Goal: Task Accomplishment & Management: Use online tool/utility

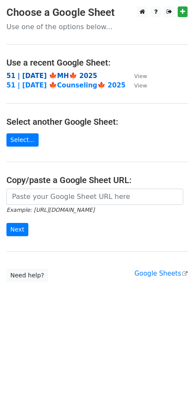
click at [54, 77] on strong "51 | [DATE] 🍁MH🍁 2025" at bounding box center [51, 76] width 91 height 8
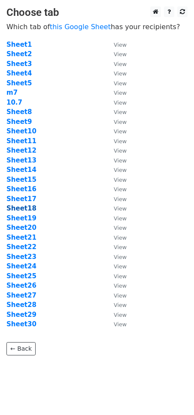
click at [30, 209] on strong "Sheet18" at bounding box center [21, 209] width 30 height 8
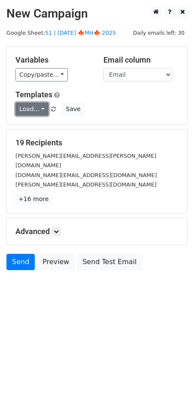
click at [36, 109] on link "Load..." at bounding box center [31, 109] width 33 height 13
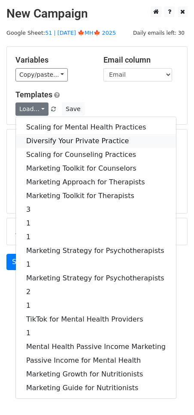
click at [44, 141] on link "Diversify Your Private Practice" at bounding box center [96, 141] width 160 height 14
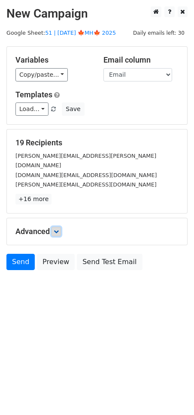
click at [58, 229] on icon at bounding box center [56, 231] width 5 height 5
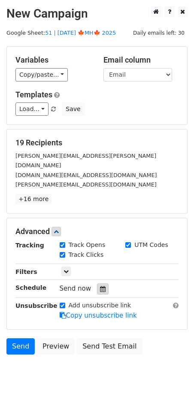
click at [97, 284] on div at bounding box center [103, 289] width 12 height 11
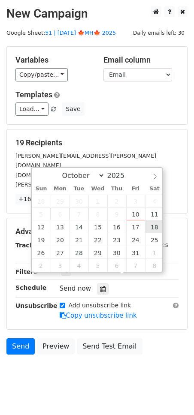
type input "2025-10-18 12:00"
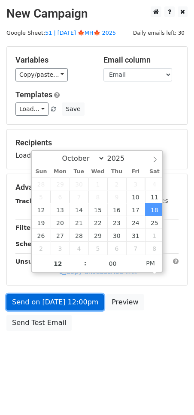
click at [91, 300] on link "Send on Oct 18 at 12:00pm" at bounding box center [54, 302] width 97 height 16
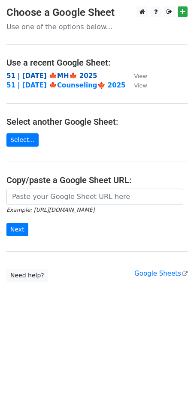
click at [67, 76] on strong "51 | [DATE] 🍁MH🍁 2025" at bounding box center [51, 76] width 91 height 8
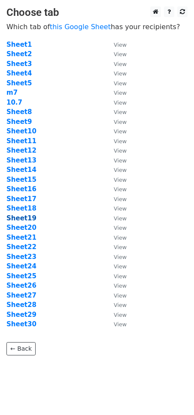
click at [27, 219] on strong "Sheet19" at bounding box center [21, 219] width 30 height 8
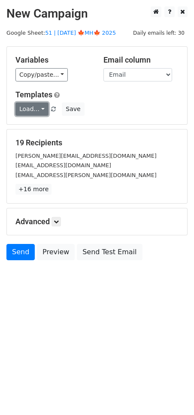
click at [36, 105] on link "Load..." at bounding box center [31, 109] width 33 height 13
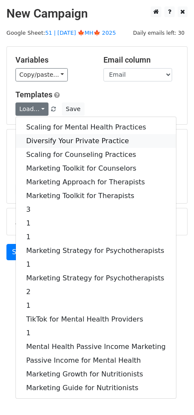
click at [48, 137] on link "Diversify Your Private Practice" at bounding box center [96, 141] width 160 height 14
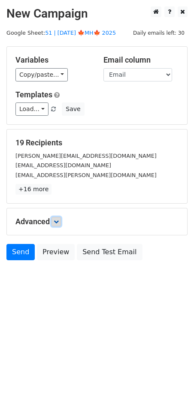
click at [57, 222] on icon at bounding box center [56, 221] width 5 height 5
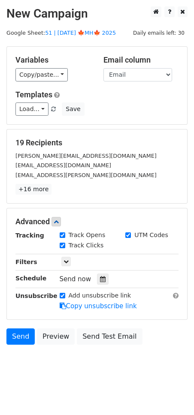
click at [97, 276] on div at bounding box center [103, 279] width 12 height 11
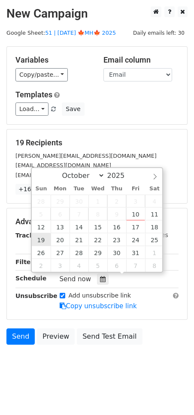
type input "2025-10-19 12:00"
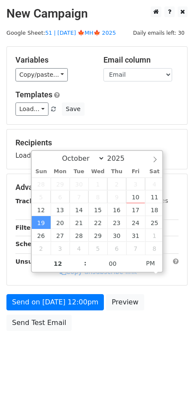
click at [44, 311] on div "Send on Oct 19 at 12:00pm Preview Send Test Email" at bounding box center [97, 314] width 194 height 41
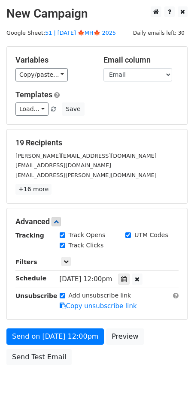
click at [42, 320] on form "Variables Copy/paste... {{Name}} {{Email}} Email column Name Email Templates Lo…" at bounding box center [96, 208] width 181 height 324
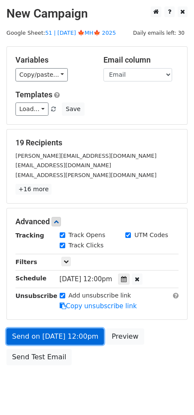
click at [40, 336] on link "Send on Oct 19 at 12:00pm" at bounding box center [54, 337] width 97 height 16
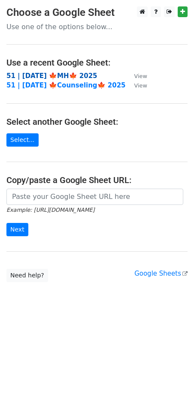
click at [80, 76] on strong "51 | [DATE] 🍁MH🍁 2025" at bounding box center [51, 76] width 91 height 8
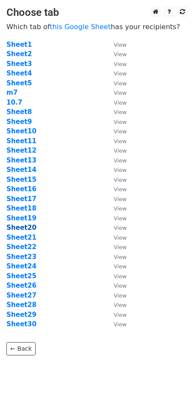
click at [18, 229] on strong "Sheet20" at bounding box center [21, 228] width 30 height 8
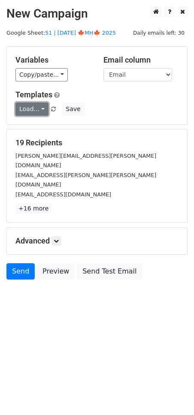
click at [24, 112] on link "Load..." at bounding box center [31, 109] width 33 height 13
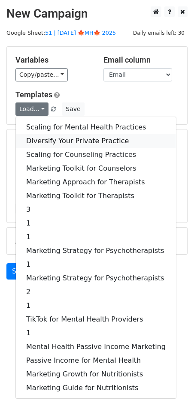
click at [47, 135] on link "Diversify Your Private Practice" at bounding box center [96, 141] width 160 height 14
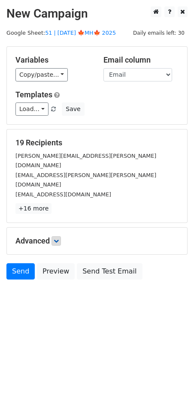
click at [61, 228] on div "Advanced Tracking Track Opens UTM Codes Track Clicks Filters Only include sprea…" at bounding box center [97, 241] width 180 height 27
click at [61, 236] on link at bounding box center [55, 240] width 9 height 9
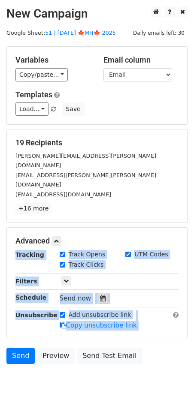
click at [100, 296] on icon at bounding box center [103, 299] width 6 height 6
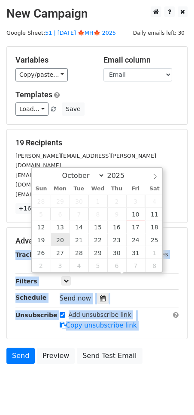
type input "2025-10-20 12:00"
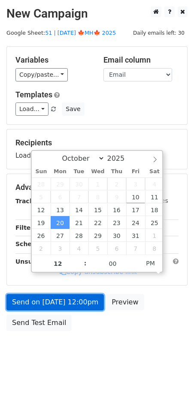
click at [56, 303] on link "Send on Oct 20 at 12:00pm" at bounding box center [54, 302] width 97 height 16
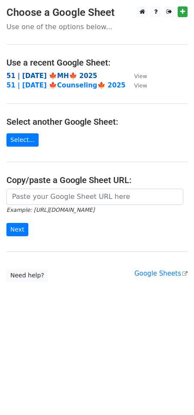
click at [71, 76] on strong "51 | OCT 7 🍁MH🍁 2025" at bounding box center [51, 76] width 91 height 8
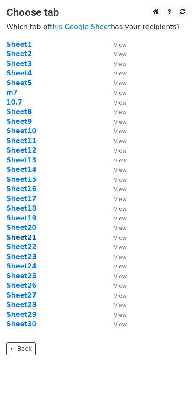
click at [28, 235] on strong "Sheet21" at bounding box center [21, 238] width 30 height 8
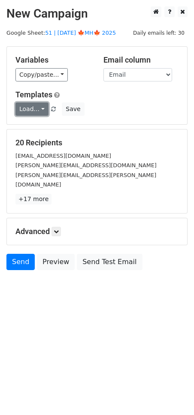
click at [32, 109] on link "Load..." at bounding box center [31, 109] width 33 height 13
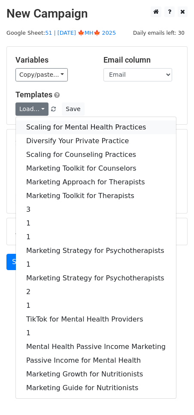
click at [48, 123] on link "Scaling for Mental Health Practices" at bounding box center [96, 128] width 160 height 14
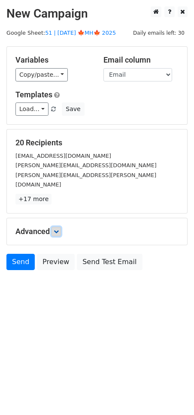
click at [57, 227] on link at bounding box center [55, 231] width 9 height 9
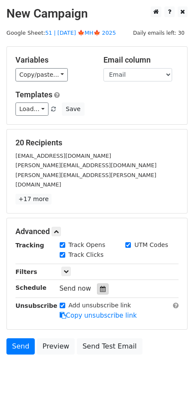
click at [100, 286] on icon at bounding box center [103, 289] width 6 height 6
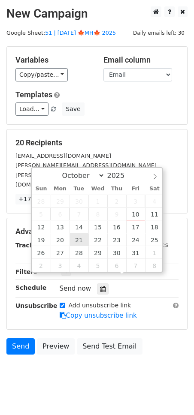
type input "2025-10-21 12:00"
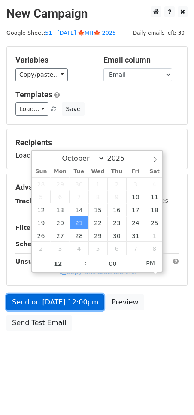
click at [63, 301] on link "Send on Oct 21 at 12:00pm" at bounding box center [54, 302] width 97 height 16
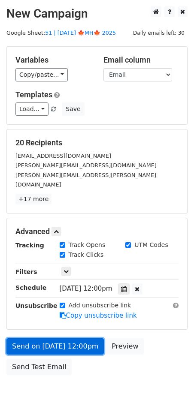
click at [67, 339] on link "Send on Oct 21 at 12:00pm" at bounding box center [54, 347] width 97 height 16
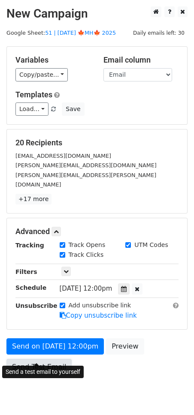
click at [46, 359] on link "Send Test Email" at bounding box center [38, 367] width 65 height 16
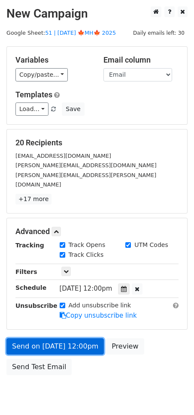
click at [41, 339] on link "Send on Oct 21 at 12:00pm" at bounding box center [54, 347] width 97 height 16
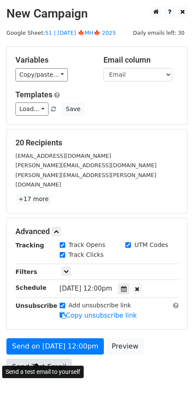
click at [38, 359] on link "Send Test Email" at bounding box center [38, 367] width 65 height 16
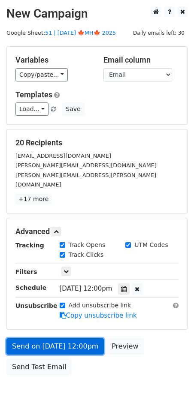
click at [57, 339] on link "Send on Oct 21 at 12:00pm" at bounding box center [54, 347] width 97 height 16
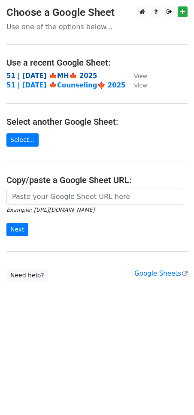
click at [65, 76] on strong "51 | [DATE] 🍁MH🍁 2025" at bounding box center [51, 76] width 91 height 8
click at [56, 76] on strong "51 | [DATE] 🍁MH🍁 2025" at bounding box center [51, 76] width 91 height 8
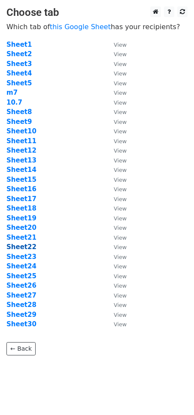
click at [24, 245] on strong "Sheet22" at bounding box center [21, 247] width 30 height 8
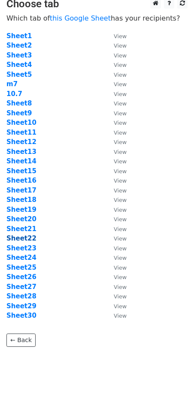
click at [24, 236] on strong "Sheet22" at bounding box center [21, 239] width 30 height 8
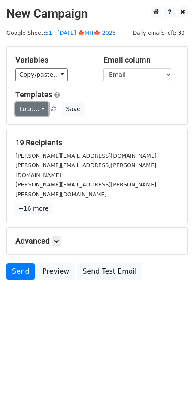
click at [34, 109] on link "Load..." at bounding box center [31, 109] width 33 height 13
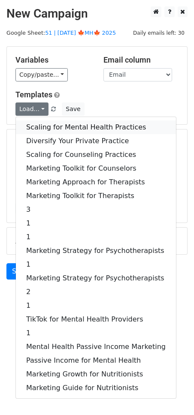
click at [45, 125] on link "Scaling for Mental Health Practices" at bounding box center [96, 128] width 160 height 14
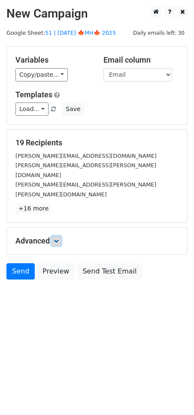
click at [55, 236] on link at bounding box center [55, 240] width 9 height 9
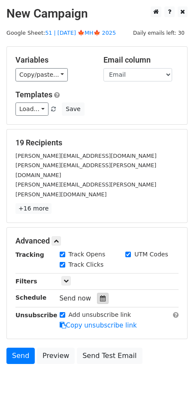
click at [100, 296] on icon at bounding box center [103, 299] width 6 height 6
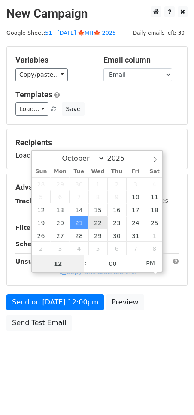
type input "2025-10-22 12:00"
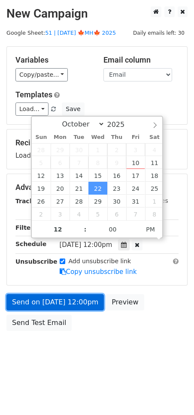
click at [70, 301] on form "Variables Copy/paste... {{Name}} {{Email}} Email column Name Email Templates Lo…" at bounding box center [96, 190] width 181 height 289
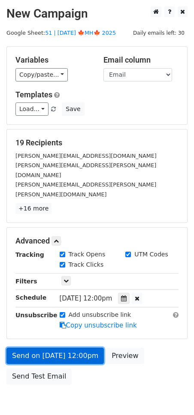
click at [43, 348] on link "Send on Oct 22 at 12:00pm" at bounding box center [54, 356] width 97 height 16
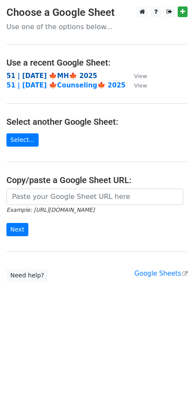
click at [65, 74] on strong "51 | [DATE] 🍁MH🍁 2025" at bounding box center [51, 76] width 91 height 8
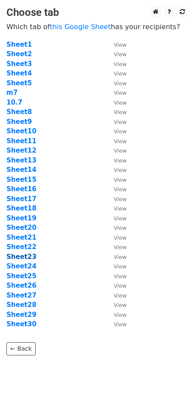
click at [30, 260] on strong "Sheet23" at bounding box center [21, 257] width 30 height 8
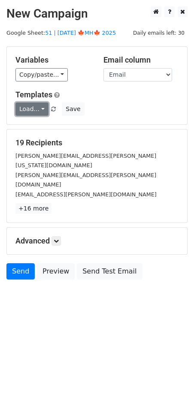
click at [36, 113] on link "Load..." at bounding box center [31, 109] width 33 height 13
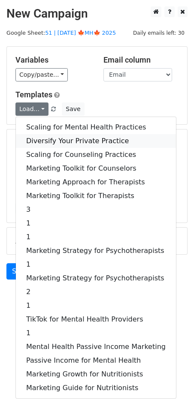
click at [44, 139] on link "Diversify Your Private Practice" at bounding box center [96, 141] width 160 height 14
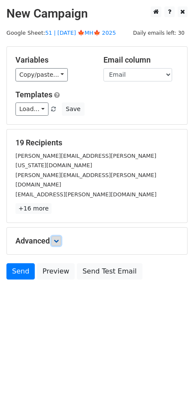
click at [59, 239] on icon at bounding box center [56, 241] width 5 height 5
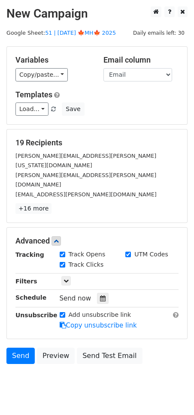
click at [90, 293] on div "Send now" at bounding box center [110, 299] width 101 height 12
click at [97, 293] on div at bounding box center [103, 298] width 12 height 11
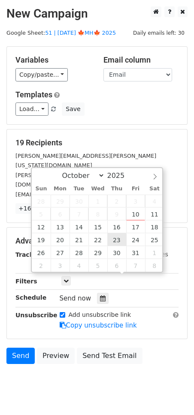
type input "2025-10-23 12:00"
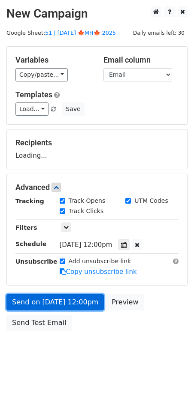
click at [76, 303] on link "Send on Oct 23 at 12:00pm" at bounding box center [54, 302] width 97 height 16
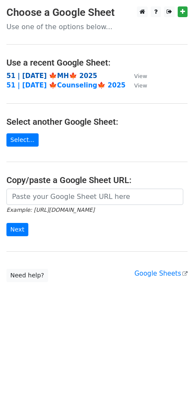
click at [79, 78] on strong "51 | [DATE] 🍁MH🍁 2025" at bounding box center [51, 76] width 91 height 8
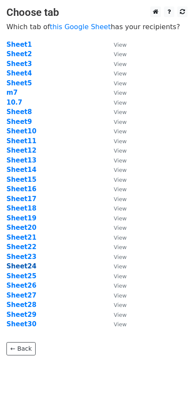
click at [28, 266] on strong "Sheet24" at bounding box center [21, 267] width 30 height 8
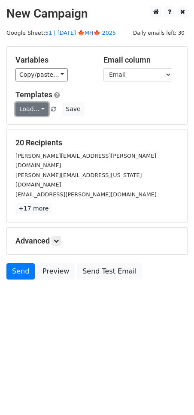
click at [35, 113] on link "Load..." at bounding box center [31, 109] width 33 height 13
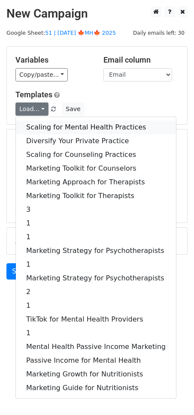
click at [53, 128] on link "Scaling for Mental Health Practices" at bounding box center [96, 128] width 160 height 14
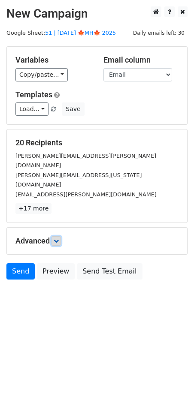
click at [57, 236] on link at bounding box center [55, 240] width 9 height 9
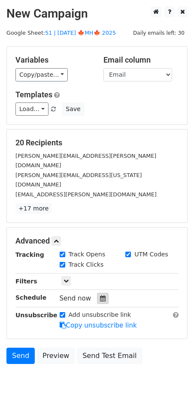
click at [100, 296] on icon at bounding box center [103, 299] width 6 height 6
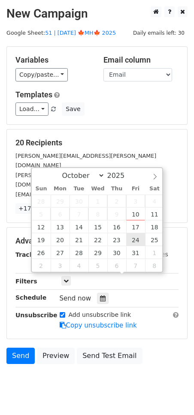
type input "2025-10-24 12:00"
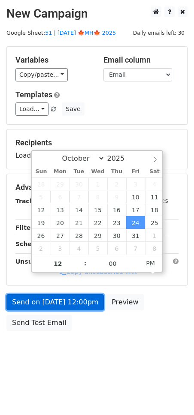
click at [83, 305] on link "Send on Oct 24 at 12:00pm" at bounding box center [54, 302] width 97 height 16
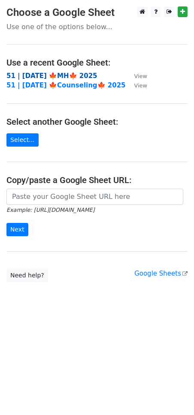
click at [52, 74] on strong "51 | [DATE] 🍁MH🍁 2025" at bounding box center [51, 76] width 91 height 8
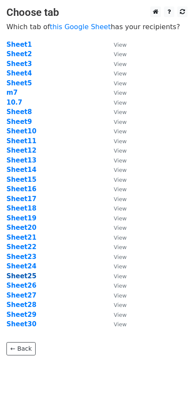
click at [28, 273] on strong "Sheet25" at bounding box center [21, 276] width 30 height 8
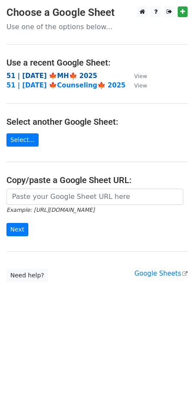
click at [72, 77] on strong "51 | OCT 7 🍁MH🍁 2025" at bounding box center [51, 76] width 91 height 8
click at [54, 75] on strong "51 | [DATE] 🍁MH🍁 2025" at bounding box center [51, 76] width 91 height 8
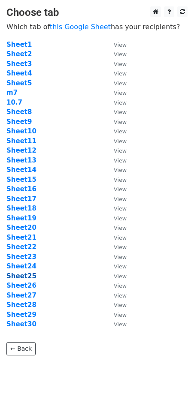
click at [22, 277] on strong "Sheet25" at bounding box center [21, 276] width 30 height 8
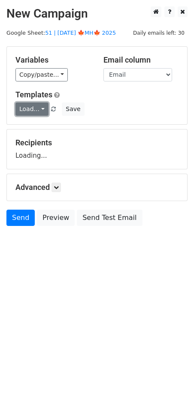
click at [34, 113] on link "Load..." at bounding box center [31, 109] width 33 height 13
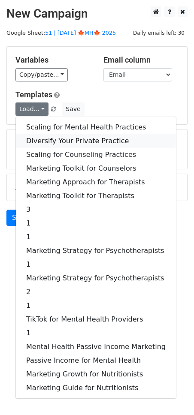
click at [40, 136] on link "Diversify Your Private Practice" at bounding box center [96, 141] width 160 height 14
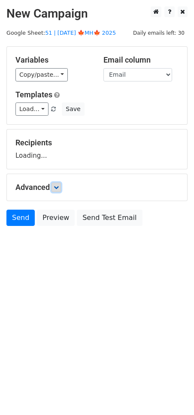
click at [57, 185] on icon at bounding box center [56, 187] width 5 height 5
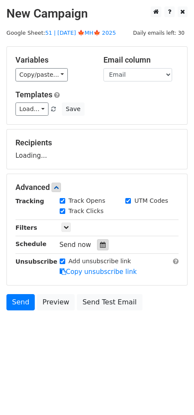
click at [97, 241] on div at bounding box center [103, 244] width 12 height 11
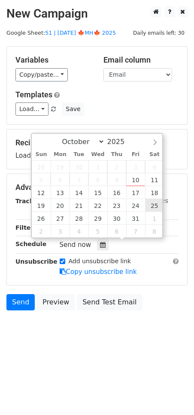
type input "2025-10-25 12:00"
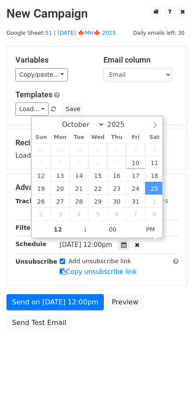
click at [63, 290] on form "Variables Copy/paste... {{Name}} {{Email}} Email column Name Email Templates Lo…" at bounding box center [96, 190] width 181 height 289
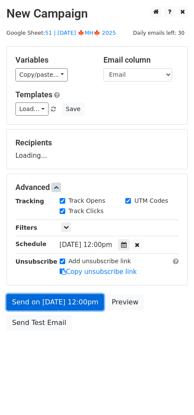
click at [63, 298] on link "Send on Oct 25 at 12:00pm" at bounding box center [54, 302] width 97 height 16
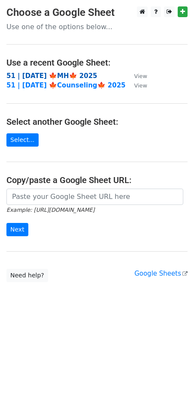
click at [73, 72] on strong "51 | [DATE] 🍁MH🍁 2025" at bounding box center [51, 76] width 91 height 8
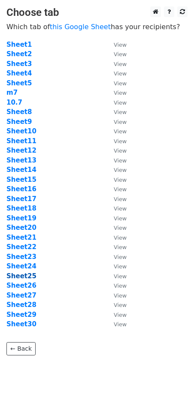
click at [17, 278] on strong "Sheet25" at bounding box center [21, 276] width 30 height 8
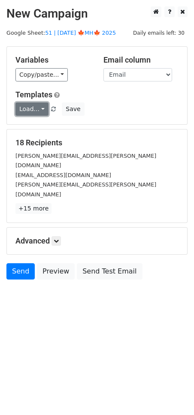
click at [37, 110] on link "Load..." at bounding box center [31, 109] width 33 height 13
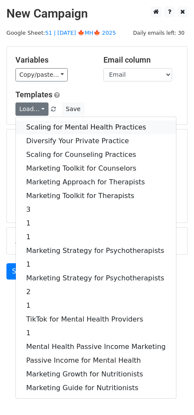
click at [55, 128] on link "Scaling for Mental Health Practices" at bounding box center [96, 128] width 160 height 14
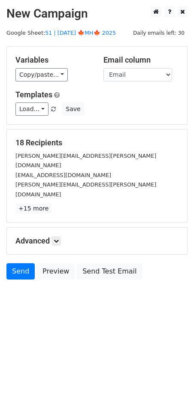
click at [63, 228] on div "Advanced Tracking Track Opens UTM Codes Track Clicks Filters Only include sprea…" at bounding box center [97, 241] width 180 height 27
click at [56, 239] on icon at bounding box center [56, 241] width 5 height 5
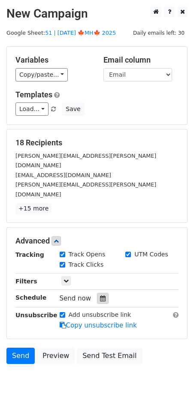
click at [100, 293] on div at bounding box center [103, 298] width 12 height 11
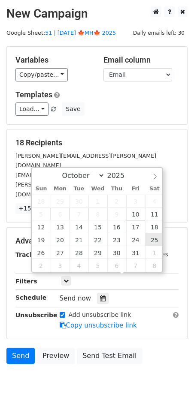
type input "2025-10-25 12:00"
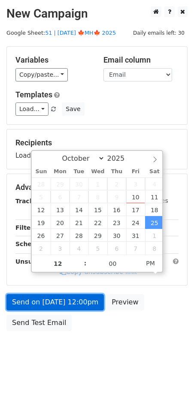
click at [71, 301] on link "Send on Oct 25 at 12:00pm" at bounding box center [54, 302] width 97 height 16
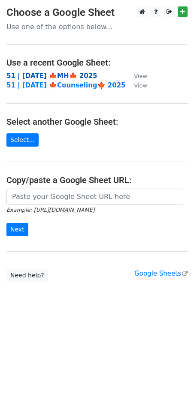
click at [58, 77] on strong "51 | [DATE] 🍁MH🍁 2025" at bounding box center [51, 76] width 91 height 8
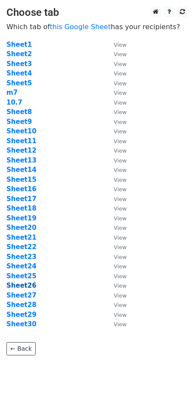
click at [28, 285] on strong "Sheet26" at bounding box center [21, 286] width 30 height 8
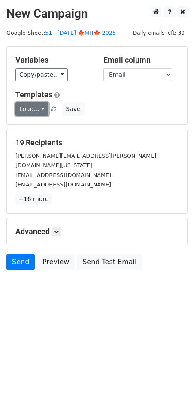
click at [38, 107] on link "Load..." at bounding box center [31, 109] width 33 height 13
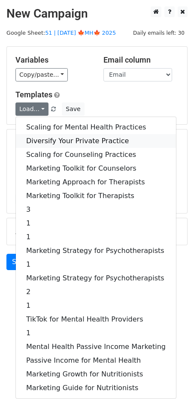
click at [48, 138] on link "Diversify Your Private Practice" at bounding box center [96, 141] width 160 height 14
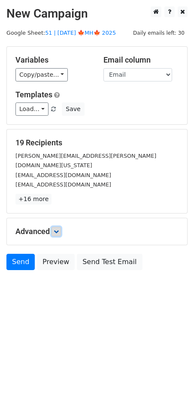
click at [58, 229] on icon at bounding box center [56, 231] width 5 height 5
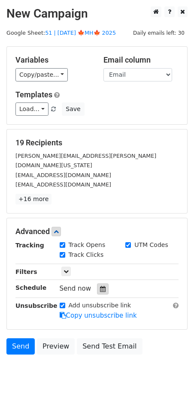
click at [100, 286] on icon at bounding box center [103, 289] width 6 height 6
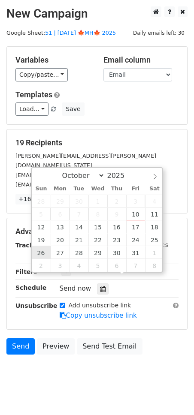
type input "[DATE] 12:00"
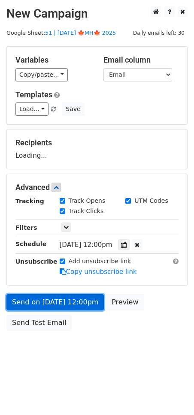
click at [48, 305] on link "Send on [DATE] 12:00pm" at bounding box center [54, 302] width 97 height 16
